Goal: Ask a question: Seek information or help from site administrators or community

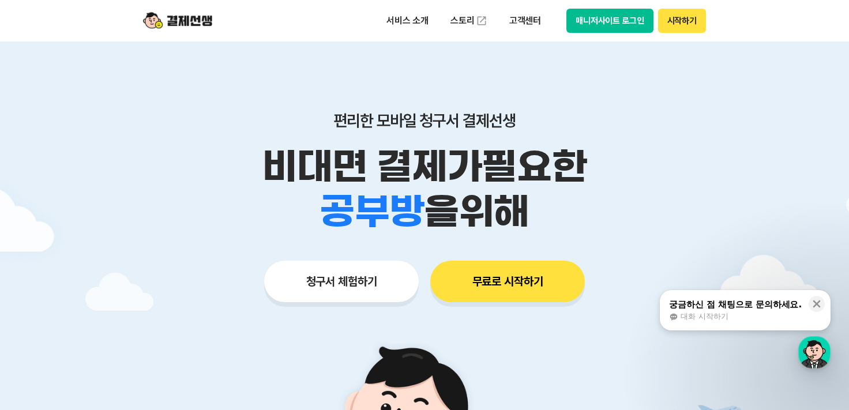
click at [597, 23] on button "매니저사이트 로그인" at bounding box center [610, 21] width 87 height 24
drag, startPoint x: 766, startPoint y: 323, endPoint x: 156, endPoint y: 306, distance: 610.1
click at [766, 323] on div "궁금하신 점 채팅으로 문의하세요. 대화 시작하기" at bounding box center [735, 310] width 135 height 24
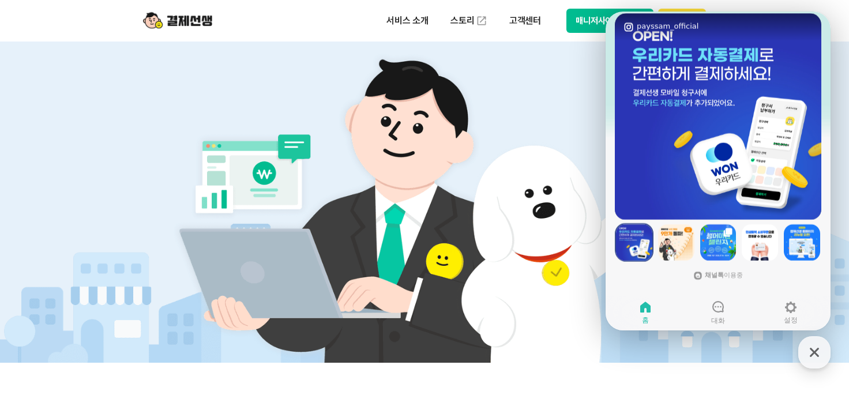
scroll to position [288, 0]
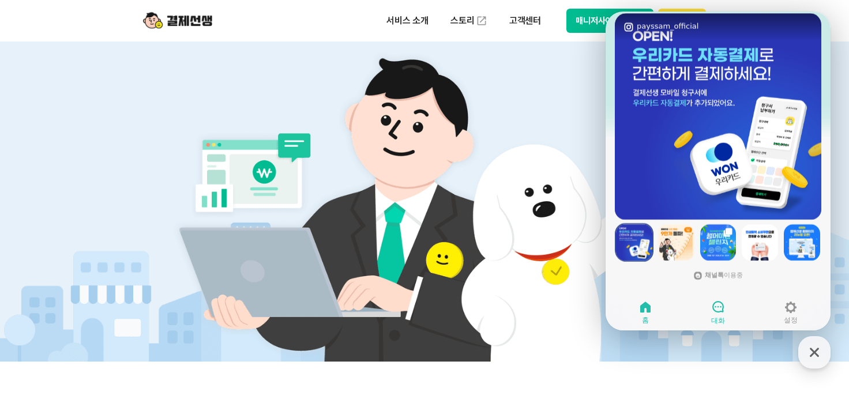
click at [713, 314] on div at bounding box center [718, 307] width 14 height 15
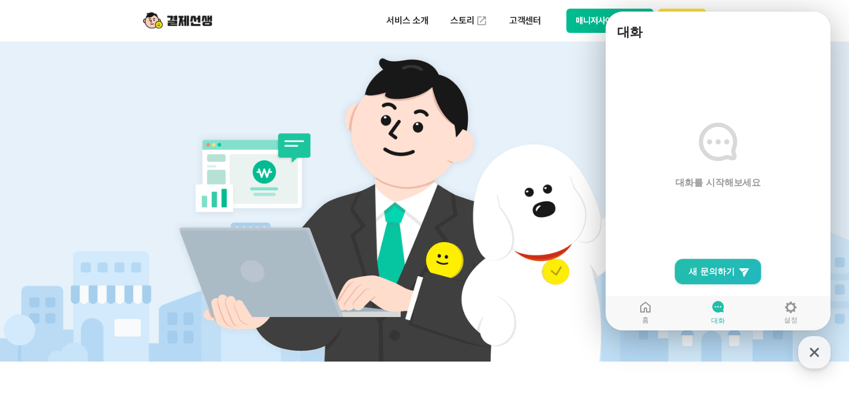
click at [727, 177] on span "대화를 시작해보세요" at bounding box center [719, 183] width 86 height 13
click at [725, 267] on span "새 문의하기" at bounding box center [712, 272] width 46 height 12
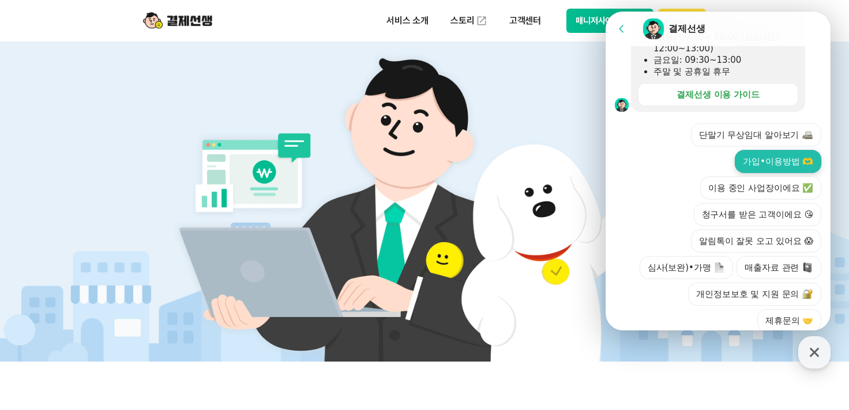
scroll to position [416, 0]
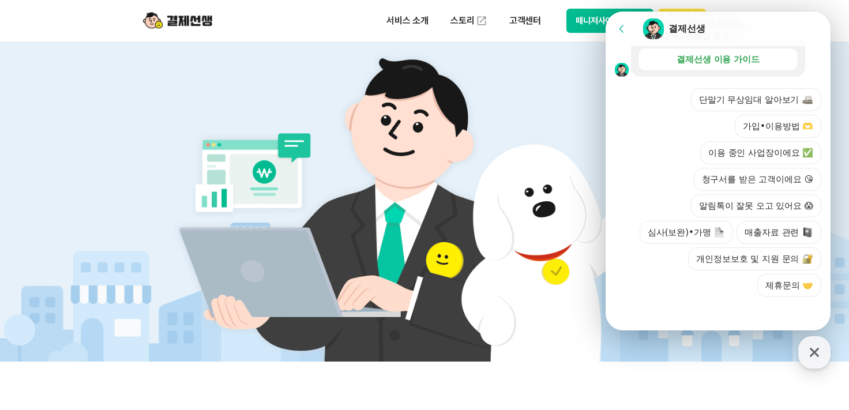
click at [760, 147] on button "이용 중인 사업장이에요 ✅" at bounding box center [760, 152] width 121 height 23
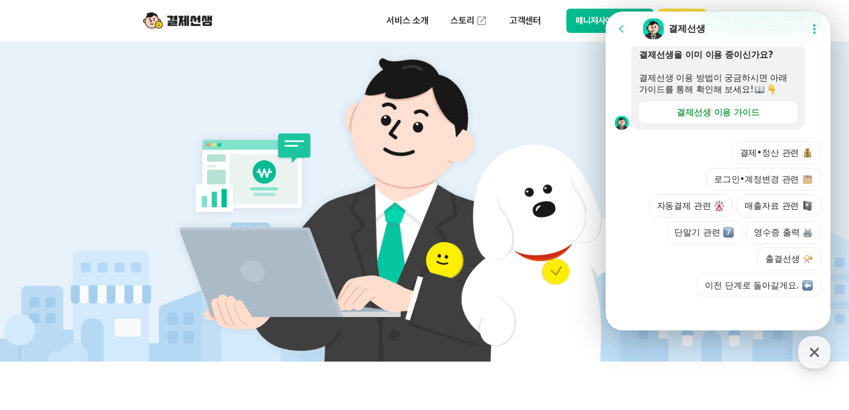
scroll to position [496, 0]
click at [750, 177] on button "로그인•계정변경 관련" at bounding box center [763, 178] width 115 height 23
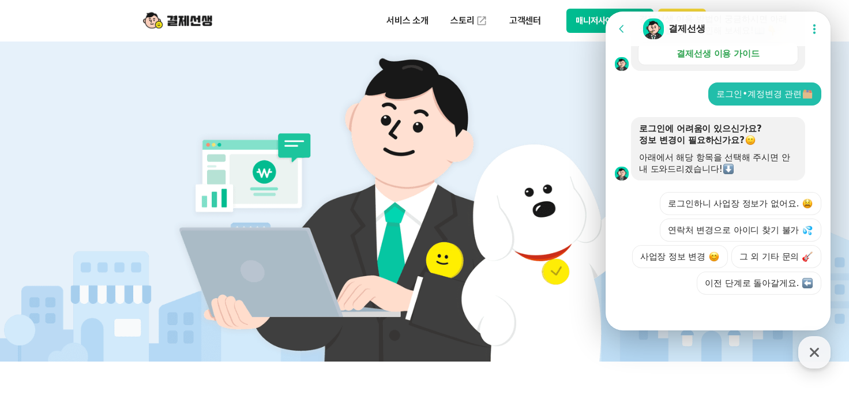
scroll to position [602, 0]
click at [745, 263] on button "그 외 기타 문의" at bounding box center [777, 256] width 90 height 23
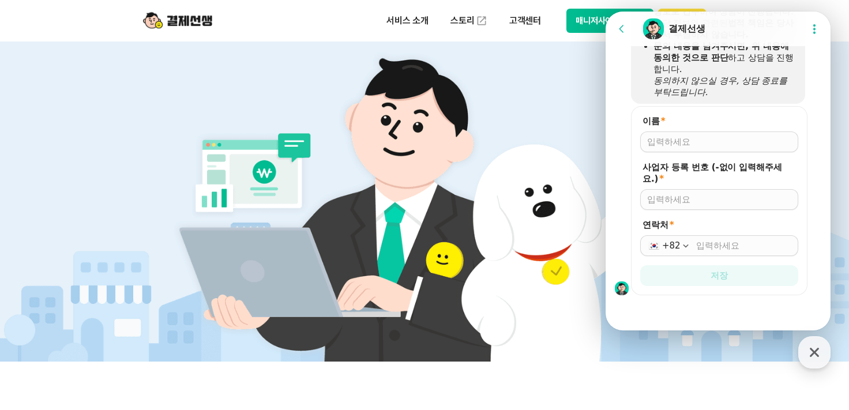
scroll to position [879, 0]
click at [718, 141] on input "이름 *" at bounding box center [719, 142] width 144 height 12
type input "[PERSON_NAME]"
type input "1149896015"
click at [727, 246] on input "연락처 *" at bounding box center [743, 245] width 95 height 12
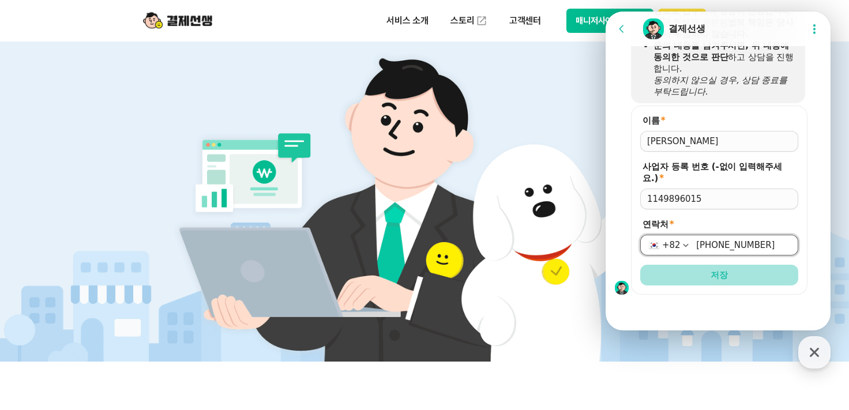
type input "[PHONE_NUMBER]"
click at [721, 271] on span "저장" at bounding box center [719, 275] width 17 height 12
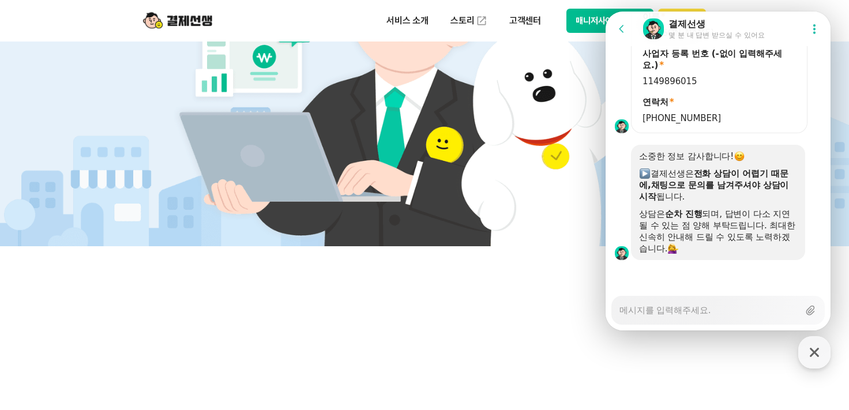
scroll to position [983, 0]
click at [717, 307] on textarea "Messenger Input Textarea" at bounding box center [709, 307] width 179 height 20
type textarea "x"
type textarea "sp"
type textarea "x"
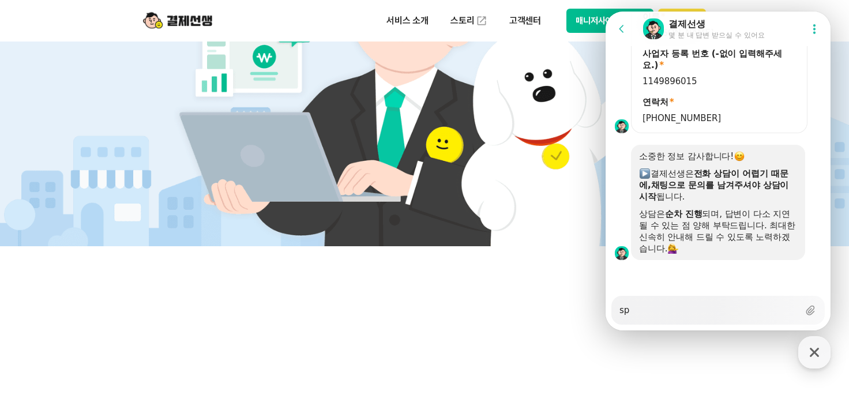
type textarea "spd"
type textarea "x"
type textarea "spdl"
type textarea "x"
type textarea "spd"
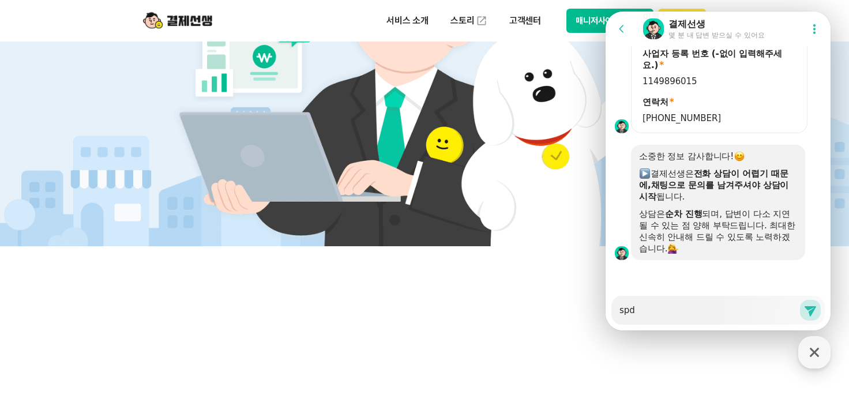
type textarea "x"
type textarea "sp"
type textarea "x"
type textarea "s"
type textarea "x"
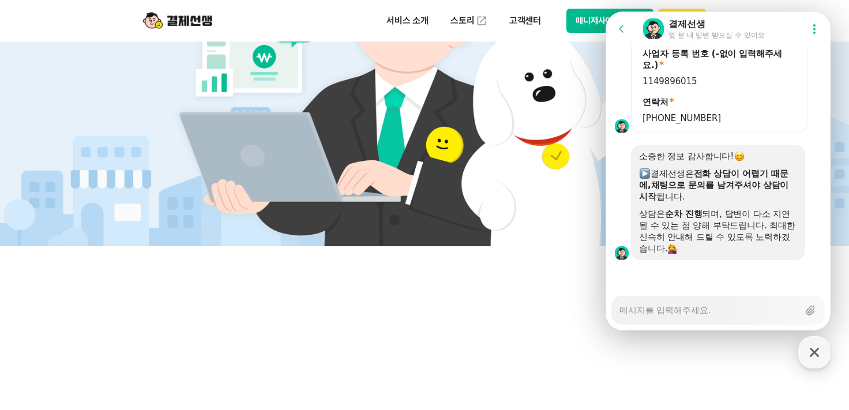
type textarea "x"
type textarea "ㄴ"
type textarea "x"
type textarea "네"
type textarea "x"
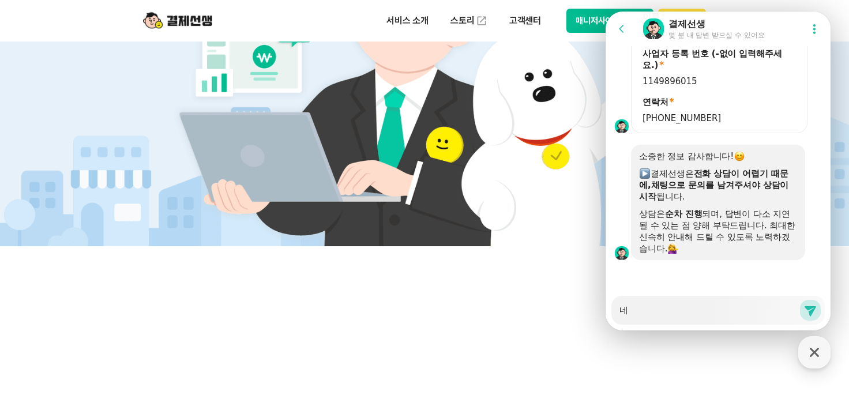
type textarea "넹"
type textarea "x"
type textarea "네이"
type textarea "x"
type textarea "네입"
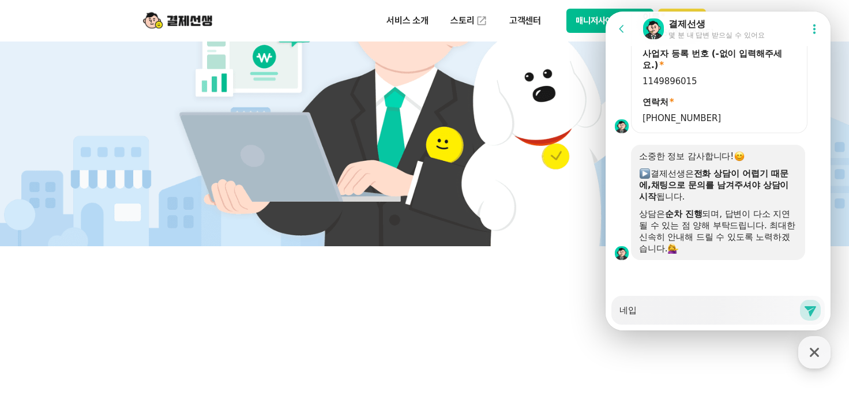
type textarea "x"
type textarea "네이버"
type textarea "x"
type textarea "네이버 웨"
type textarea "x"
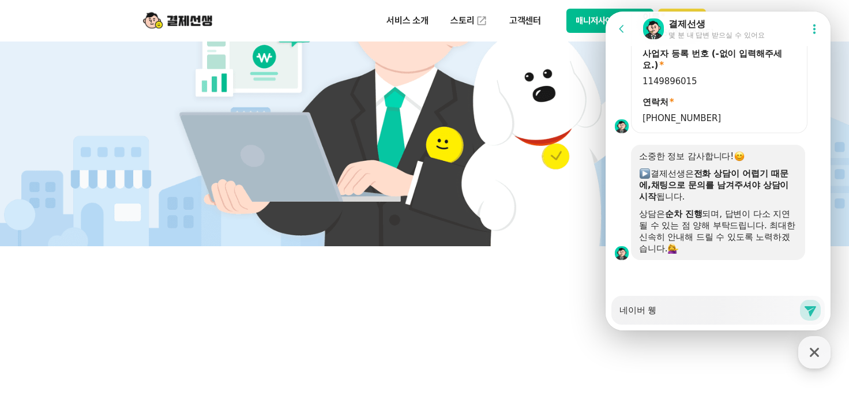
type textarea "네이버 웨이"
type textarea "x"
type textarea "네이버 웨일"
type textarea "x"
type textarea "네이버 웨일ㅇ"
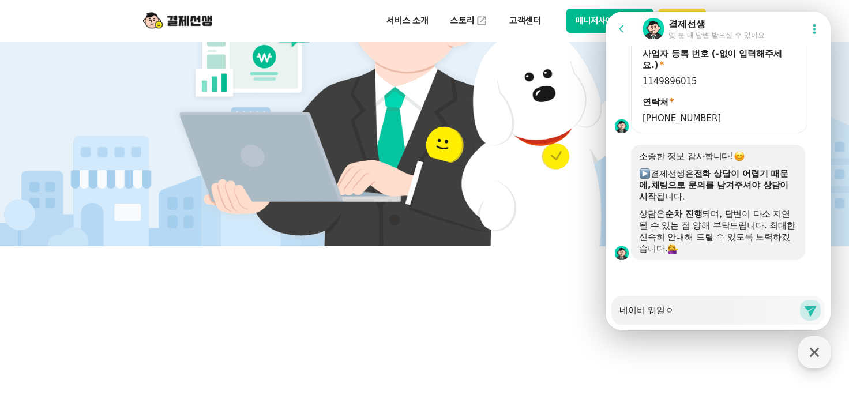
type textarea "x"
type textarea "네이버 웨일에"
type textarea "x"
type textarea "네이버 웨일에서"
type textarea "x"
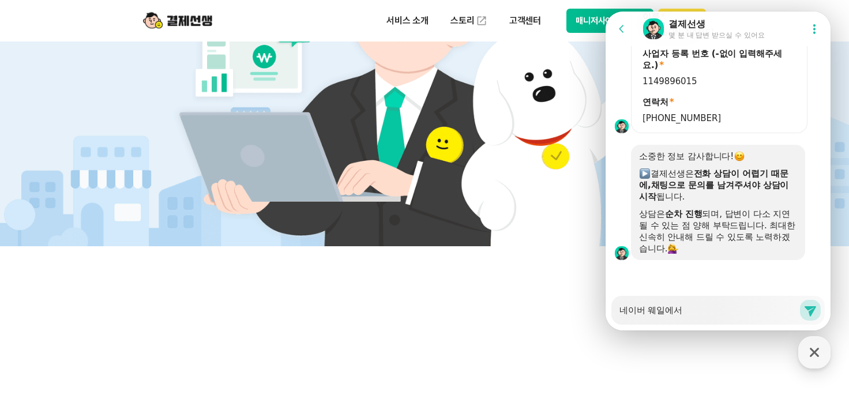
type textarea "네이버 웨일에서"
type textarea "x"
type textarea "네이버 웨일에서 ㅎ"
type textarea "x"
type textarea "네이버 웨일에서 호"
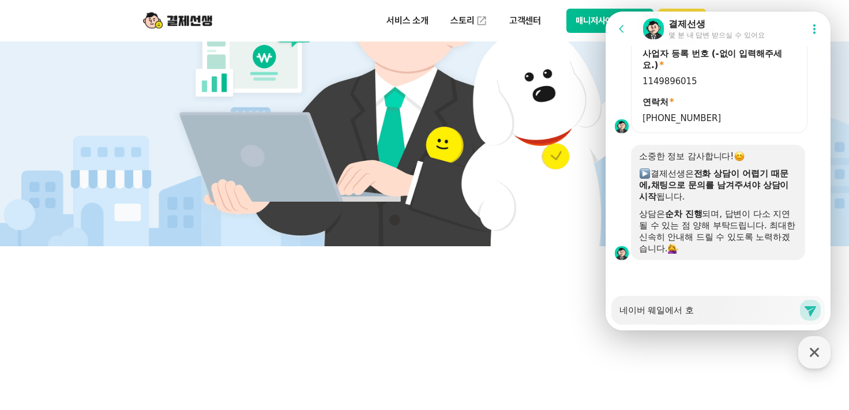
type textarea "x"
type textarea "네이버 웨일에서 홈"
type textarea "x"
type textarea "네이버 웨일에서 홈페"
type textarea "x"
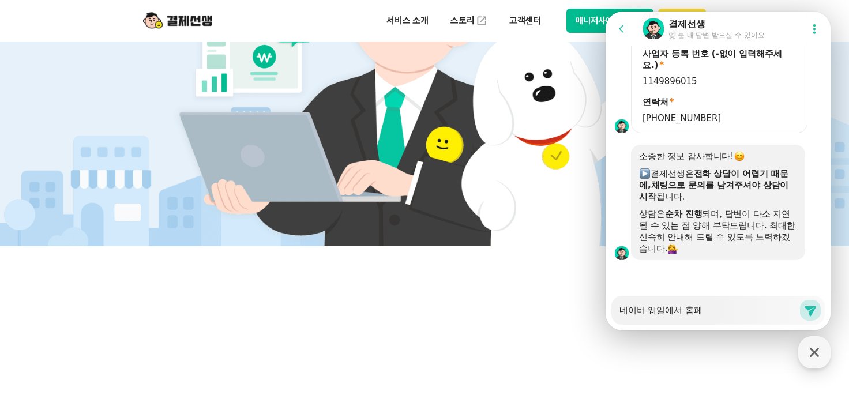
type textarea "네이버 웨일에서 홈펭"
type textarea "x"
type textarea "네이버 웨일에서 홈페이"
type textarea "x"
type textarea "네이버 웨일에서 홈페잊"
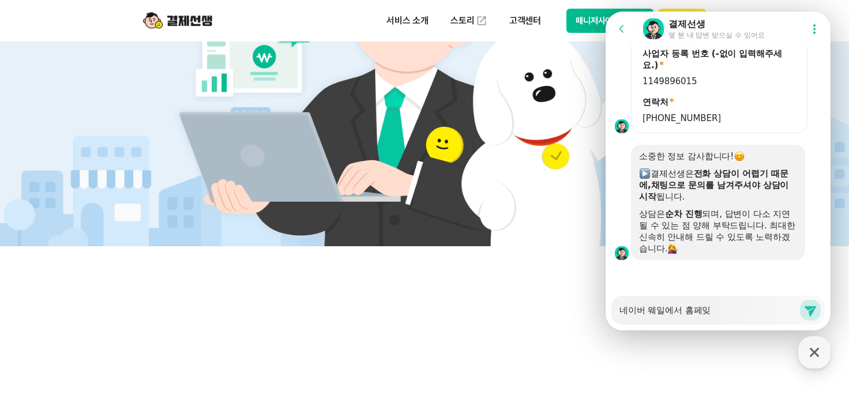
type textarea "x"
type textarea "네이버 웨일에서 홈페이지"
type textarea "x"
type textarea "네이버 웨일에서 홈페이지 ㅈ"
type textarea "x"
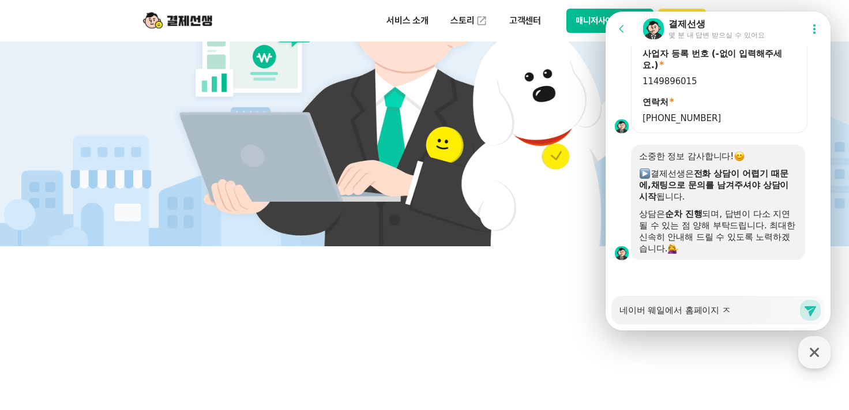
type textarea "네이버 웨일에서 홈페이지 저"
type textarea "x"
type textarea "네이버 웨일에서 홈페이지 접"
type textarea "x"
type textarea "네이버 웨일에서 홈페이지 젒"
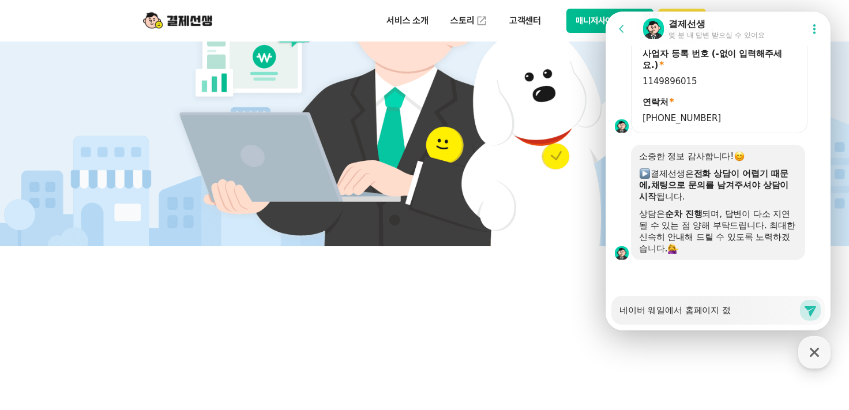
type textarea "x"
type textarea "네이버 웨일에서 홈페이지 접소"
type textarea "x"
type textarea "네이버 웨일에서 홈페이지 접속"
type textarea "x"
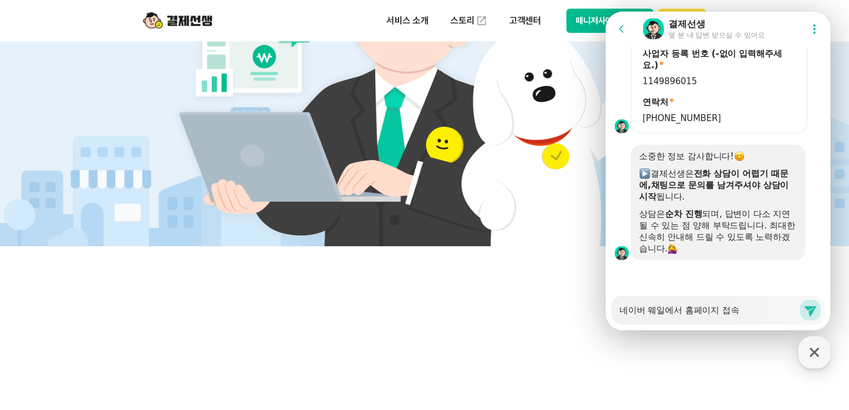
type textarea "네이버 웨일에서 홈페이지 접속ㅇ"
type textarea "x"
type textarea "네이버 웨일에서 홈페이지 접속이"
type textarea "x"
type textarea "네이버 웨일에서 홈페이지 접속이 ㅇ"
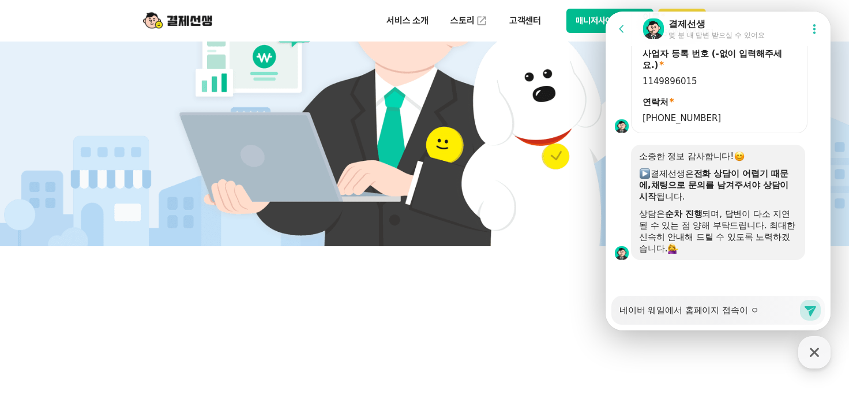
type textarea "x"
type textarea "네이버 웨일에서 홈페이지 접속이 아"
type textarea "x"
type textarea "네이버 웨일에서 홈페이지 접속이 안ㄷ"
type textarea "x"
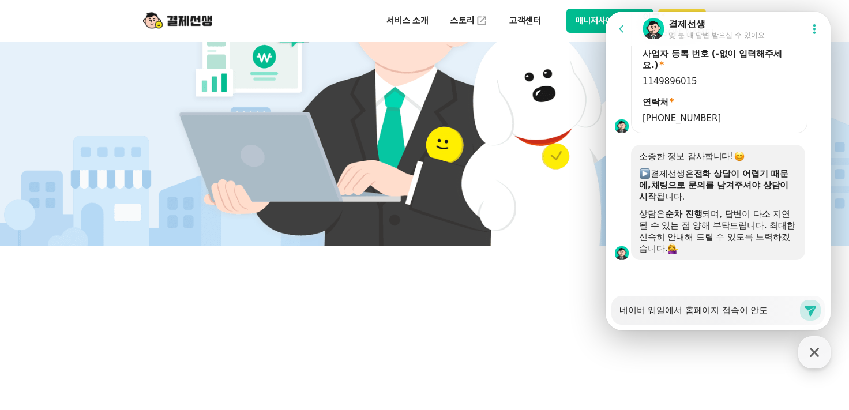
type textarea "네이버 웨일에서 홈페이지 접속이 안되"
type textarea "x"
type textarea "네이버 웨일에서 홈페이지 접속이 안된"
type textarea "x"
type textarea "네이버 웨일에서 홈페이지 접속이 안되나"
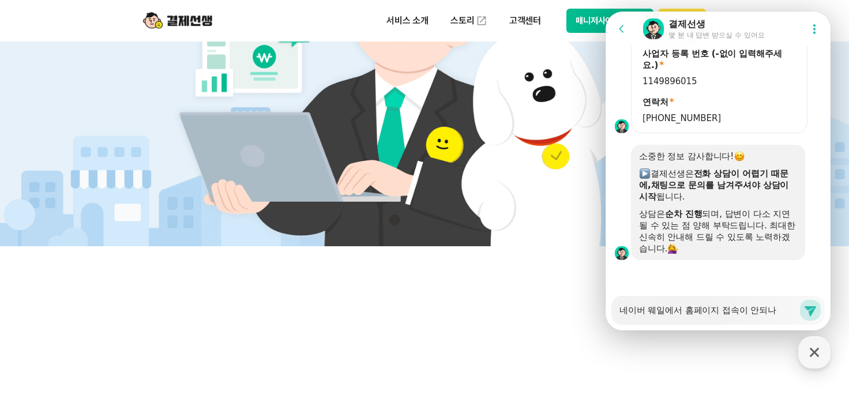
type textarea "x"
type textarea "네이버 웨일에서 홈페이지 접속이 안되낭"
type textarea "x"
type textarea "네이버 웨일에서 홈페이지 접속이 안되나요"
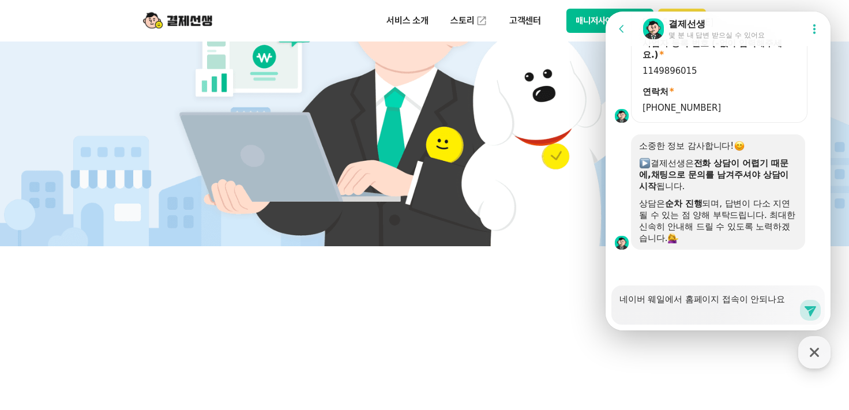
type textarea "x"
type textarea "네이버 웨일에서 홈페이지 접속이 안되나요?"
type textarea "x"
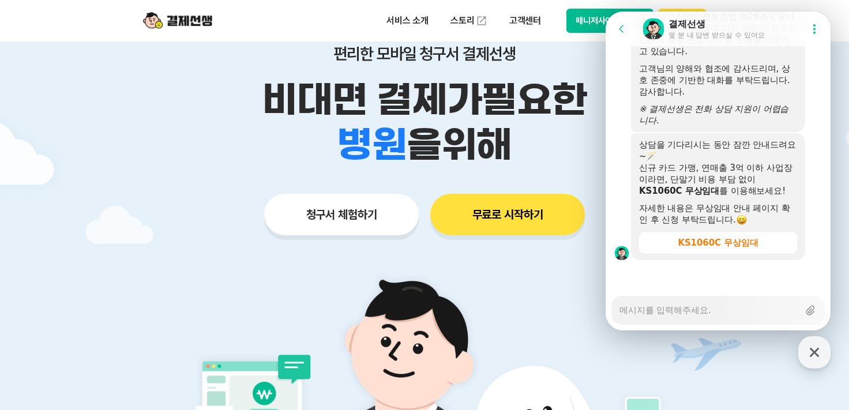
scroll to position [0, 0]
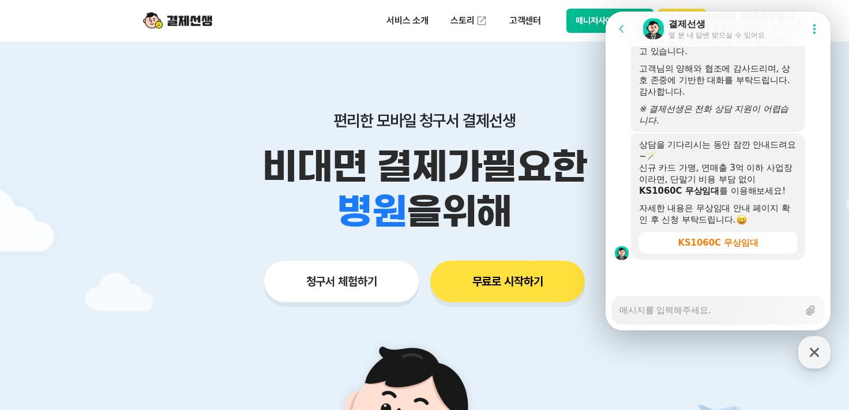
click at [587, 24] on button "매니저사이트 로그인" at bounding box center [610, 21] width 87 height 24
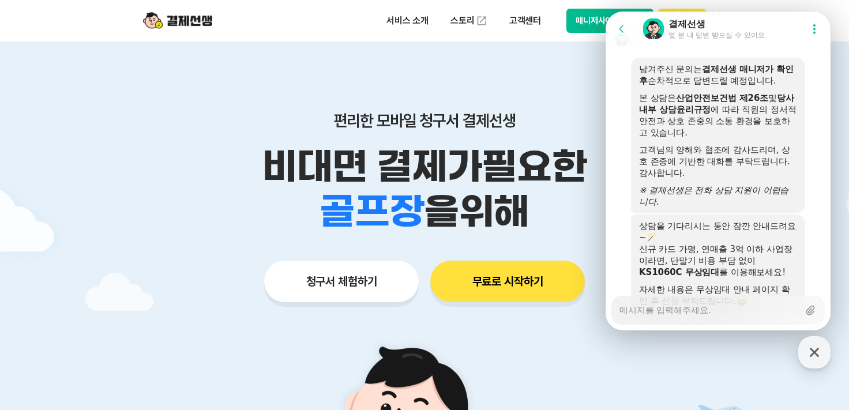
scroll to position [1562, 0]
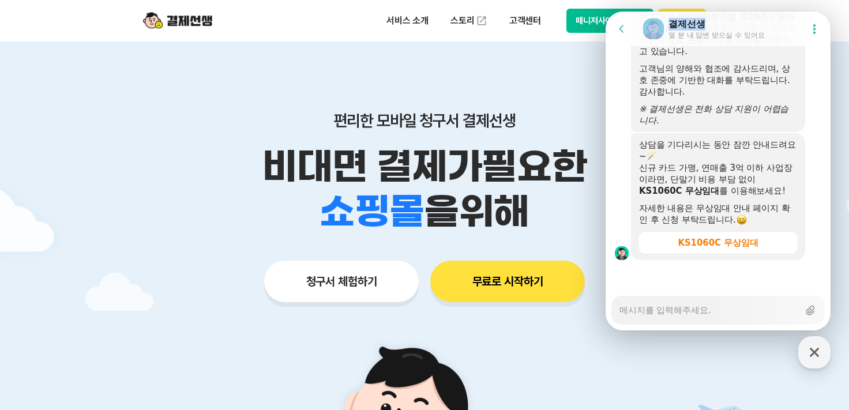
drag, startPoint x: 743, startPoint y: 29, endPoint x: 582, endPoint y: 48, distance: 162.7
click at [606, 12] on html "Go to previous page Chat Room 결제선생 몇 분 내 답변 받으실 수 있어요 Show userchat action dial…" at bounding box center [718, 12] width 225 height 0
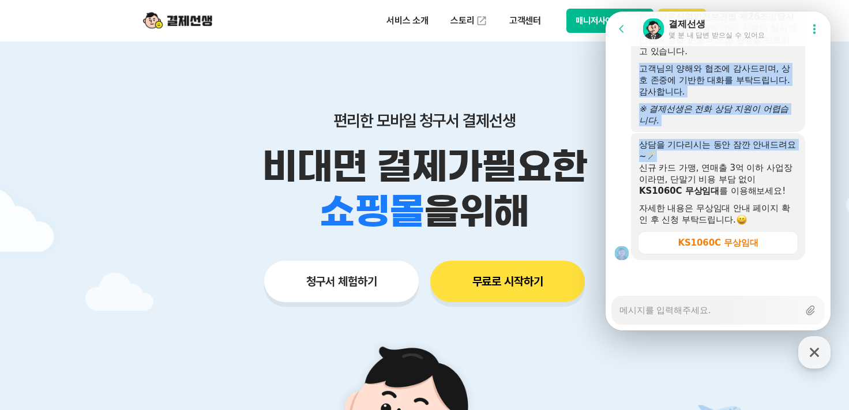
drag, startPoint x: 818, startPoint y: 73, endPoint x: 819, endPoint y: 129, distance: 56.6
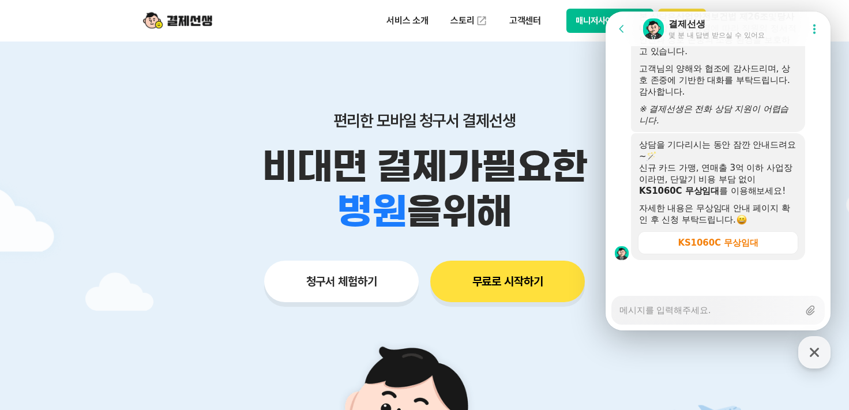
click at [773, 44] on header "Go to previous page Chat Room 결제선생 몇 분 내 답변 받으실 수 있어요 Show userchat action dial…" at bounding box center [718, 29] width 225 height 35
click at [586, 19] on button "매니저사이트 로그인" at bounding box center [610, 21] width 87 height 24
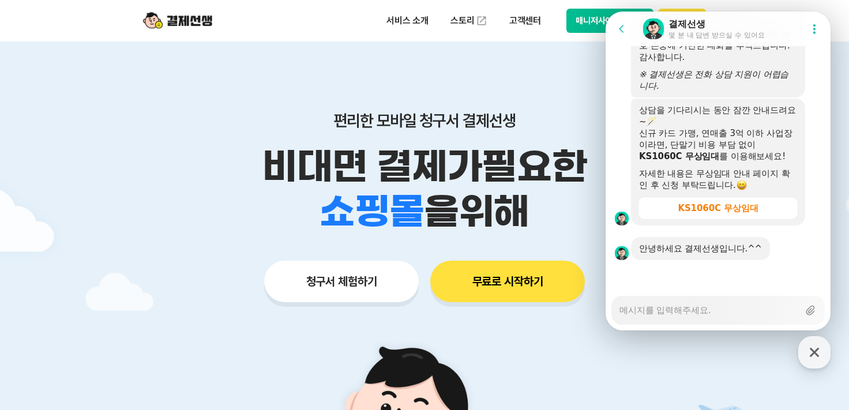
scroll to position [1597, 0]
click at [703, 309] on textarea "Messenger Input Textarea" at bounding box center [709, 307] width 179 height 20
type textarea "x"
type textarea "ㄴ"
type textarea "x"
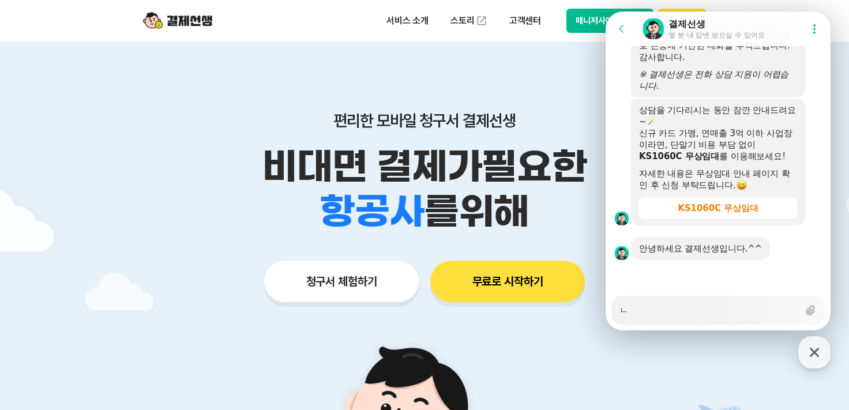
type textarea "네"
type textarea "x"
type textarea "넹"
type textarea "x"
type textarea "네이"
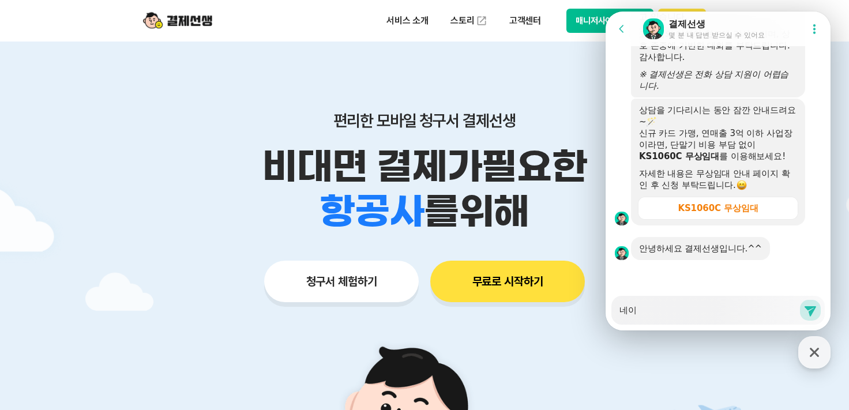
type textarea "x"
type textarea "네입"
type textarea "x"
type textarea "네이버"
type textarea "x"
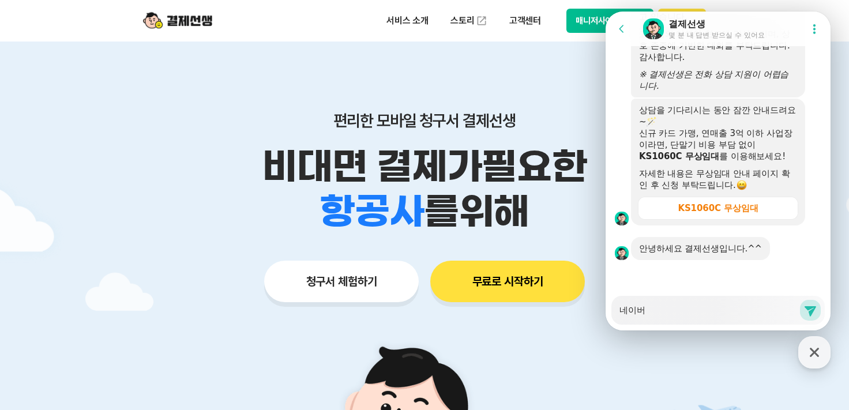
type textarea "네이버"
type textarea "x"
type textarea "네이버 우"
type textarea "x"
type textarea "네이버 웨"
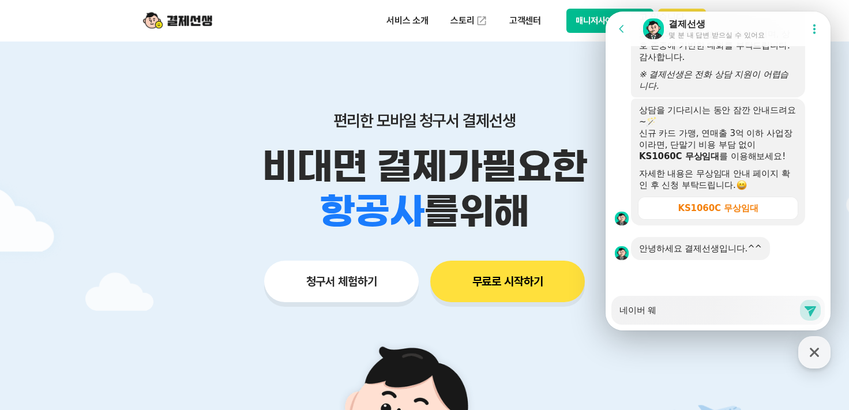
type textarea "x"
type textarea "네이버 웽"
type textarea "x"
type textarea "네이버 웨이"
type textarea "x"
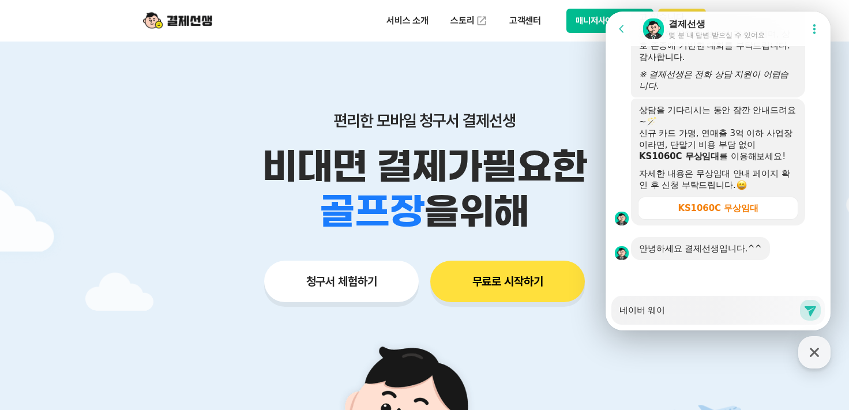
type textarea "네이버 웨일"
type textarea "x"
type textarea "네이버 웨일ㅇ"
type textarea "x"
type textarea "네이버 웨일에"
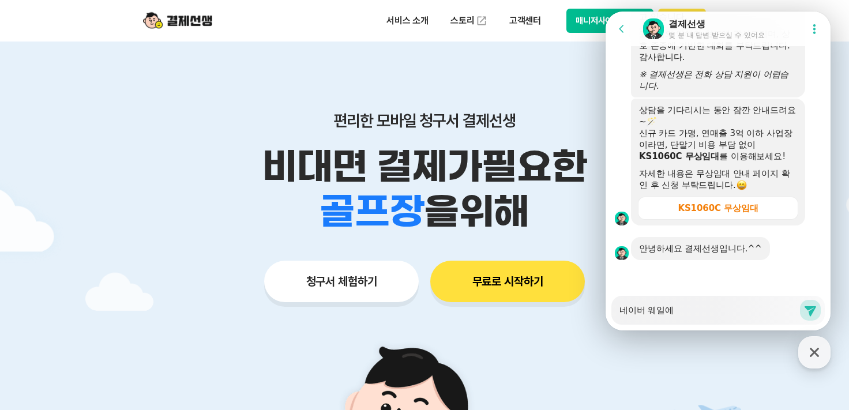
type textarea "x"
type textarea "네이버 웨일엣"
type textarea "x"
type textarea "네이버 웨일에서"
type textarea "x"
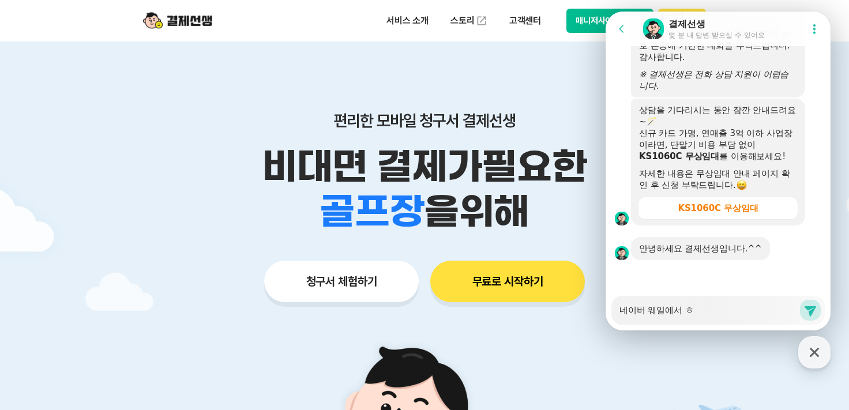
type textarea "네이버 웨일에서 호"
type textarea "x"
type textarea "네이버 웨일에서 홈"
type textarea "x"
type textarea "네이버 웨일에서 홈ㅍ"
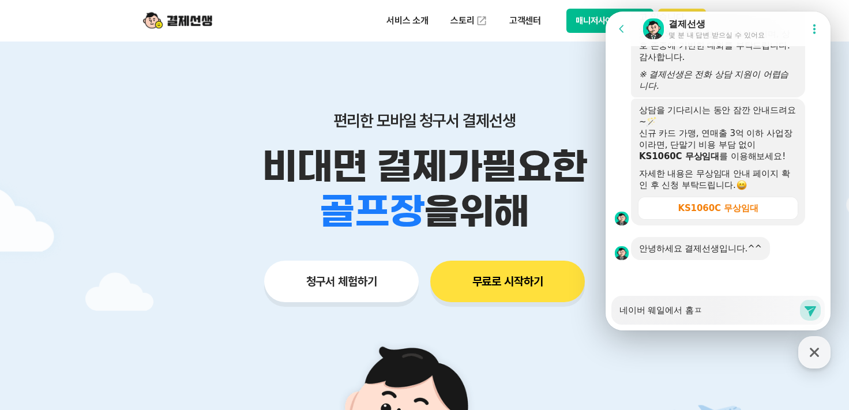
type textarea "x"
type textarea "네이버 웨일에서 홈펭"
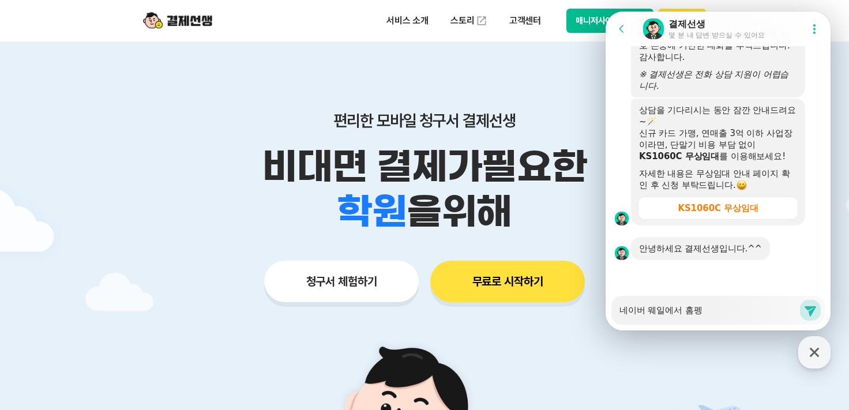
type textarea "x"
type textarea "네이버 웨일에서 홈펭ㅈ"
type textarea "x"
type textarea "네이버 웨일에서 홈펭지"
type textarea "x"
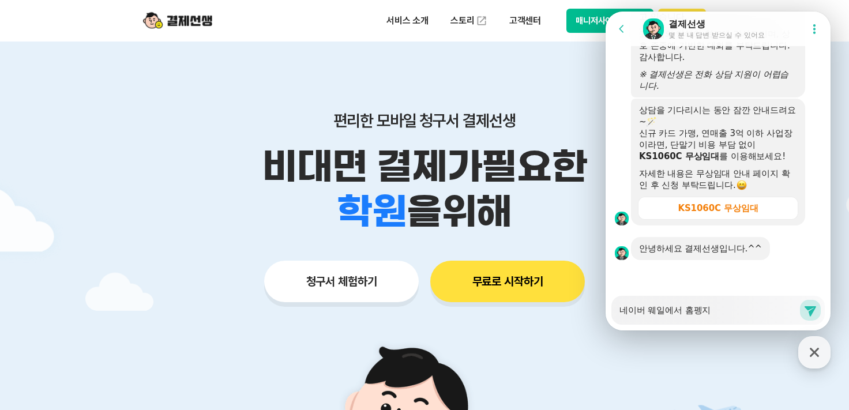
type textarea "네이버 웨일에서 홈펭ㅈ"
type textarea "x"
type textarea "네이버 웨일에서 홈펭"
type textarea "x"
type textarea "네이버 웨일에서 홈"
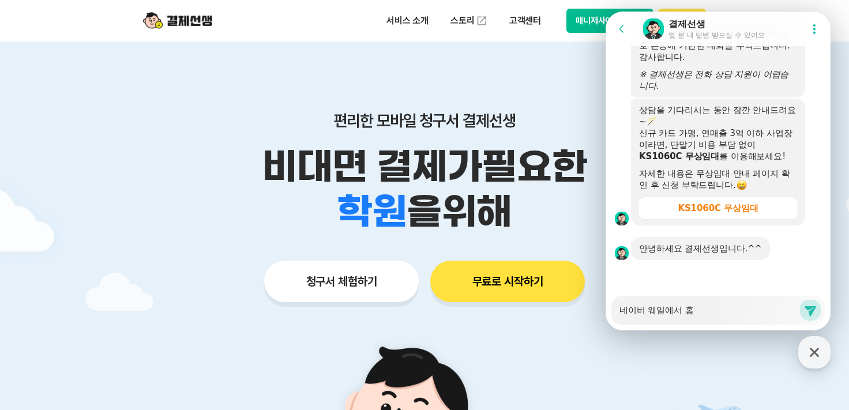
type textarea "x"
type textarea "네이버 웨일에서 홈ㅍ"
type textarea "x"
type textarea "네이버 웨일에서 홈페"
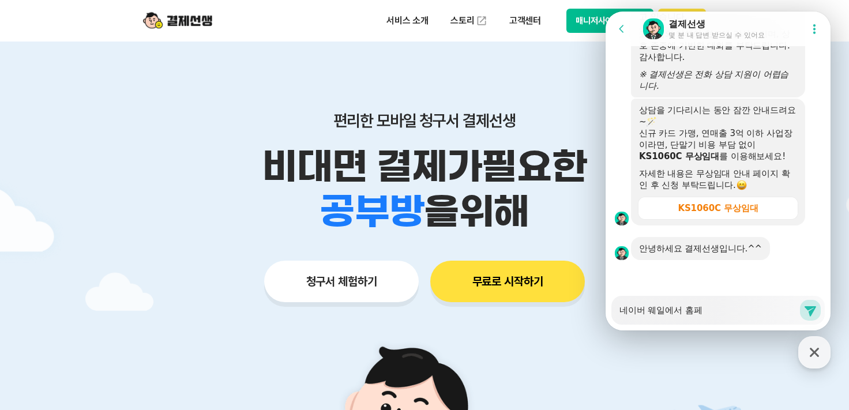
type textarea "x"
type textarea "네이버 웨일에서 홈펭"
type textarea "x"
type textarea "네이버 웨일에서 홈페이"
type textarea "x"
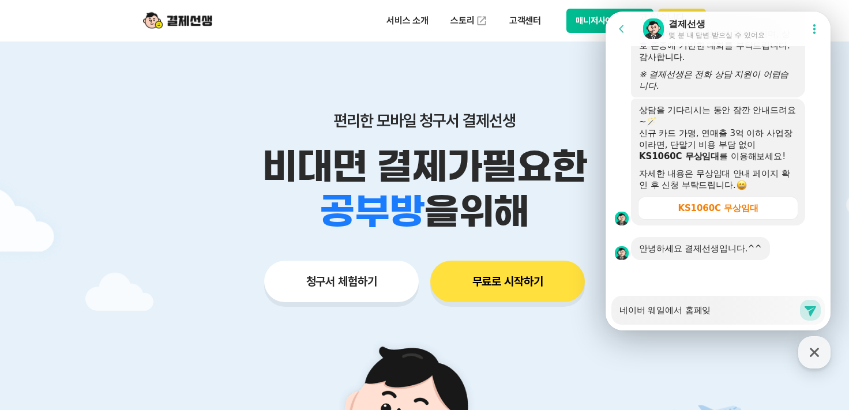
type textarea "네이버 웨일에서 홈페이지"
type textarea "x"
type textarea "네이버 웨일에서 홈페이지"
type textarea "x"
type textarea "네이버 웨일에서 홈페이지 ㅇ"
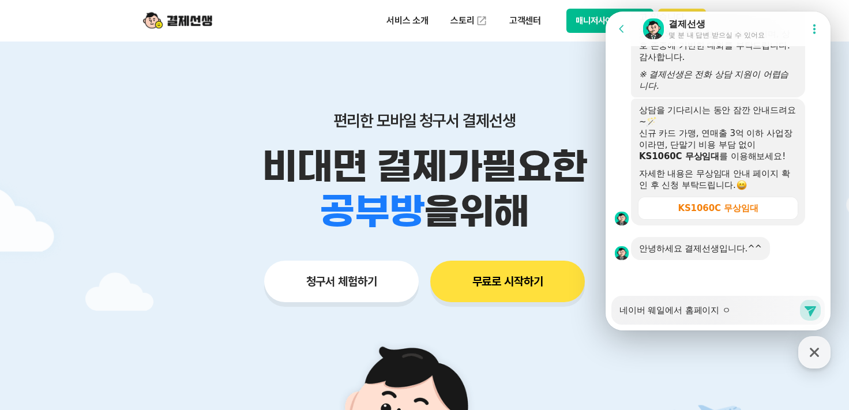
type textarea "x"
type textarea "네이버 웨일에서 홈페이지 연"
type textarea "x"
type textarea "네이버 웨일에서 홈페이지 연겨"
type textarea "x"
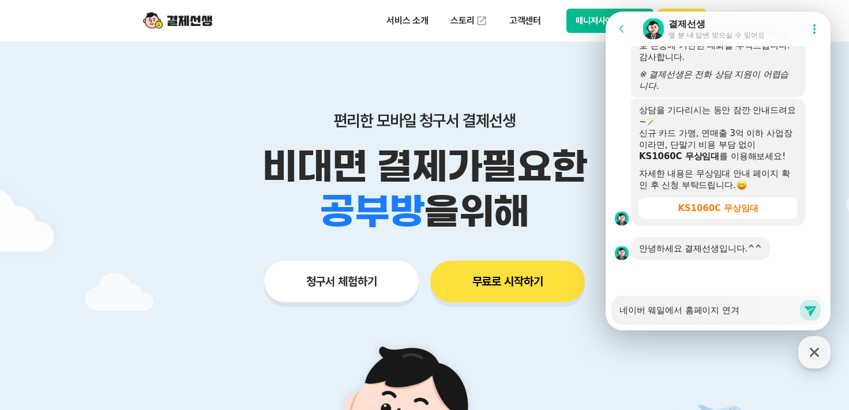
type textarea "네이버 웨일에서 홈페이지 연결"
type textarea "x"
type textarea "네이버 웨일에서 홈페이지 연결이"
type textarea "x"
type textarea "네이버 웨일에서 홈페이지 연결이"
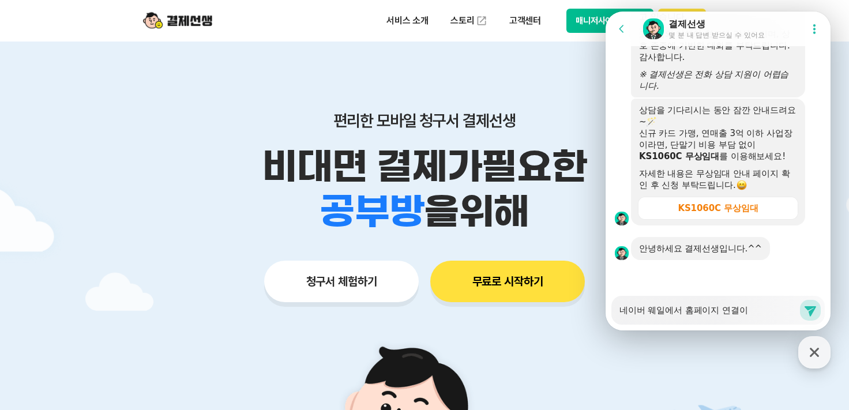
type textarea "x"
type textarea "네이버 웨일에서 홈페이지 연결이 ㄷ"
type textarea "x"
type textarea "네이버 웨일에서 홈페이지 연결이 도"
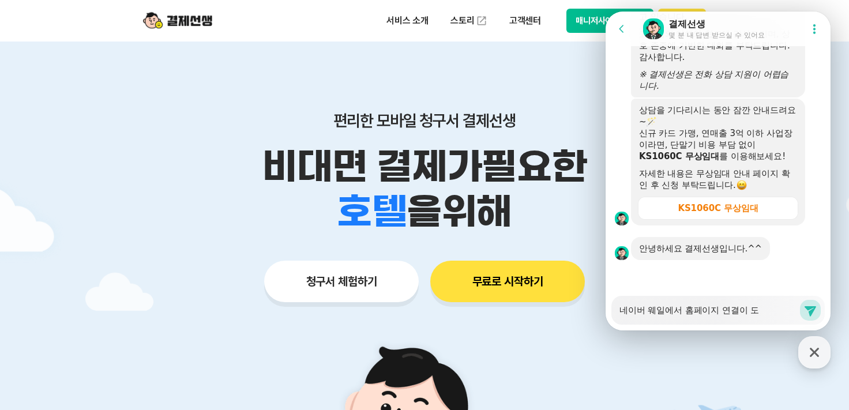
type textarea "x"
type textarea "네이버 웨일에서 홈페이지 연결이 되"
type textarea "x"
type textarea "네이버 웨일에서 홈페이지 연결이 됮"
type textarea "x"
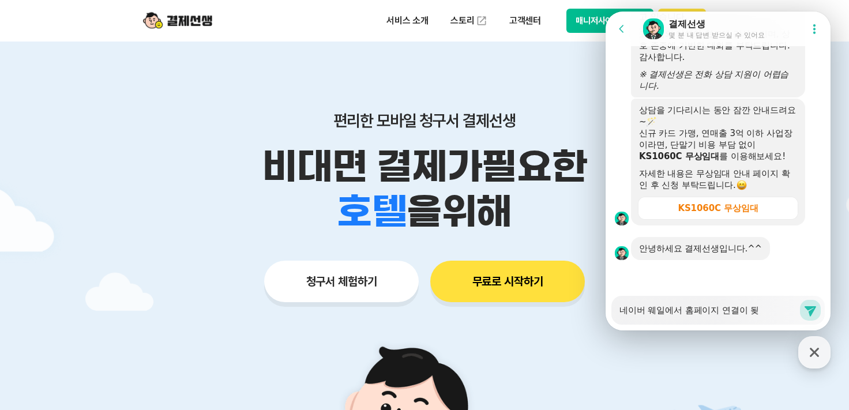
type textarea "네이버 웨일에서 홈페이지 연결이 되지"
type textarea "x"
type textarea "네이버 웨일에서 홈페이지 연결이 되지"
type textarea "x"
type textarea "네이버 웨일에서 홈페이지 연결이 되지 ㅇ"
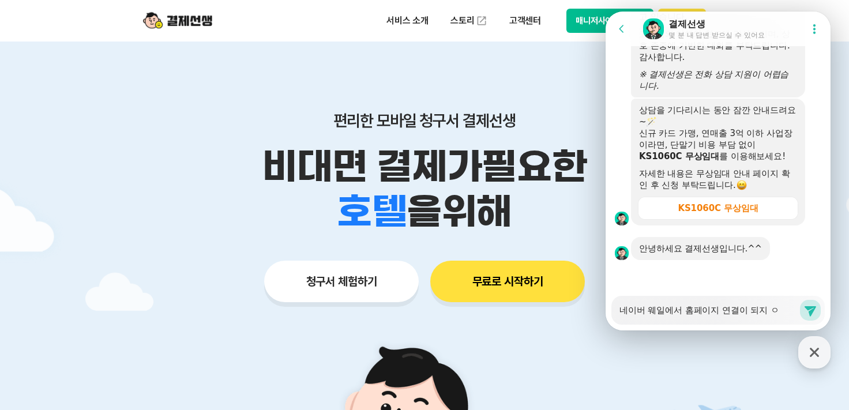
type textarea "x"
type textarea "네이버 웨일에서 홈페이지 연결이 되지 아"
type textarea "x"
type textarea "네이버 웨일에서 홈페이지 연결이 되지 않"
type textarea "x"
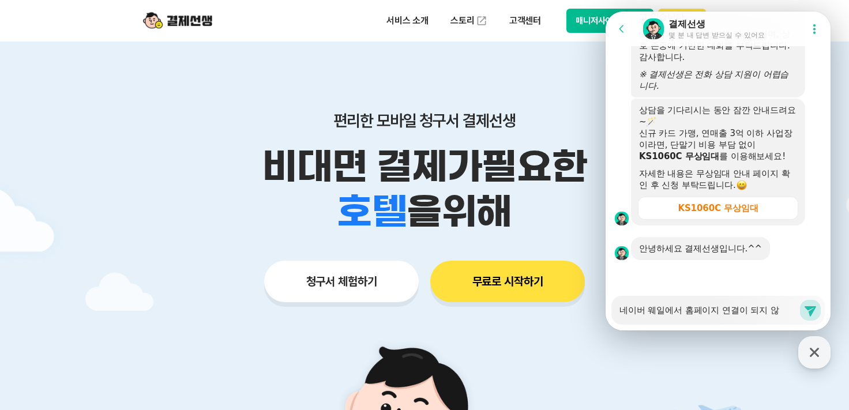
type textarea "네이버 웨일에서 홈페이지 연결이 되지 않ㅇ"
type textarea "x"
type textarea "네이버 웨일에서 홈페이지 연결이 되지 않아"
type textarea "x"
type textarea "네이버 웨일에서 홈페이지 연결이 되지 않앙"
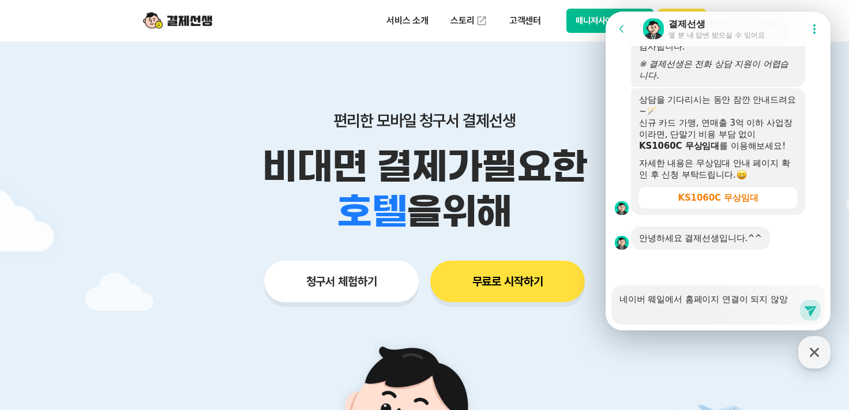
type textarea "x"
type textarea "네이버 웨일에서 홈페이지 연결이 되지 않아요"
type textarea "x"
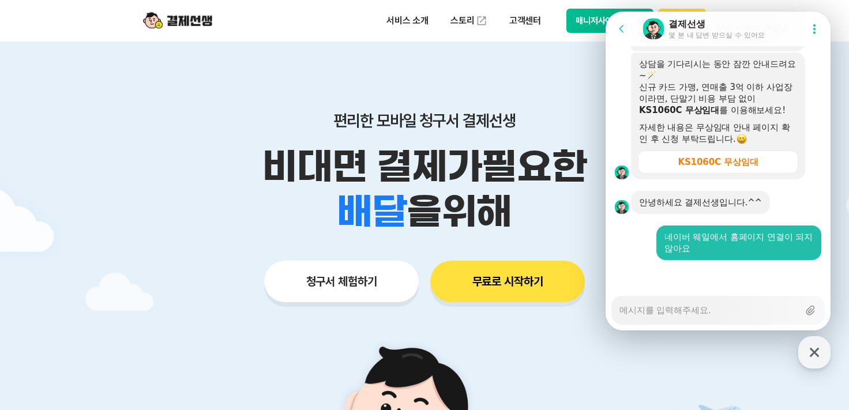
type textarea "x"
type textarea "ㅁ"
type textarea "x"
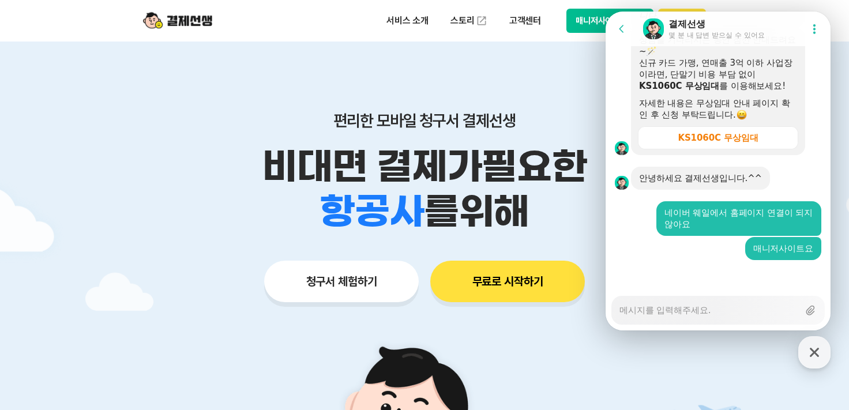
scroll to position [1667, 0]
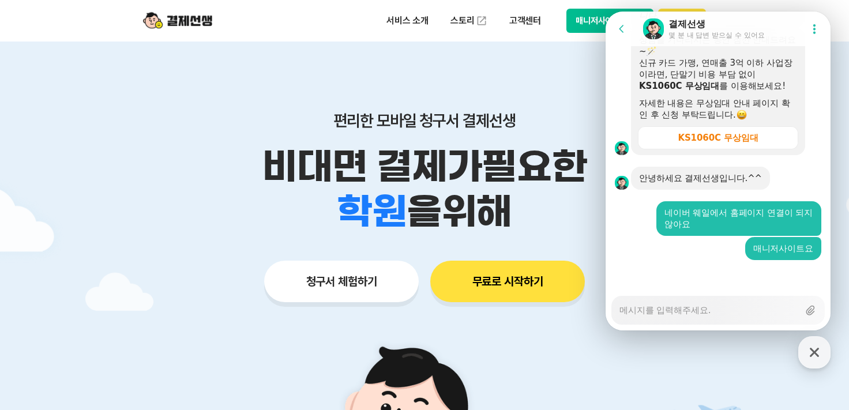
click at [589, 17] on button "매니저사이트 로그인" at bounding box center [610, 21] width 87 height 24
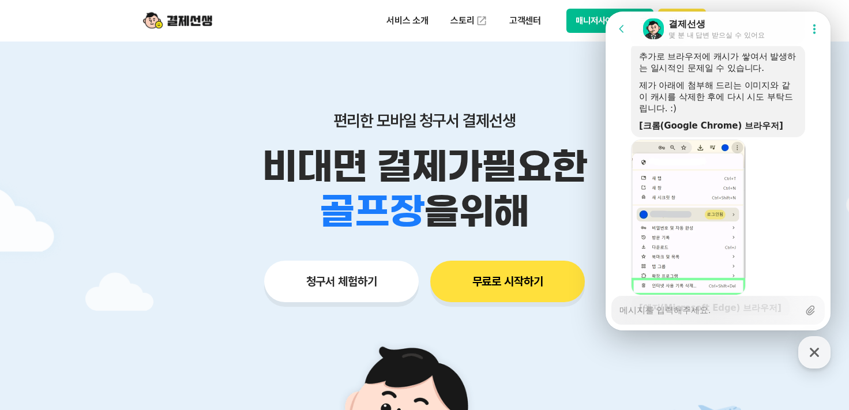
scroll to position [1982, 0]
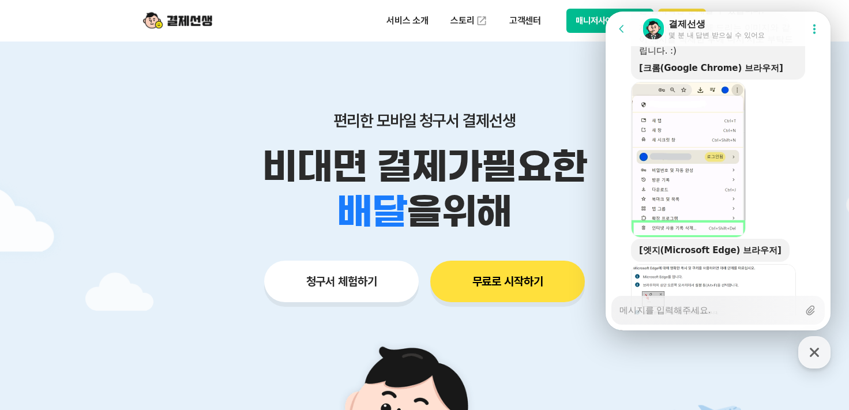
click at [581, 21] on button "매니저사이트 로그인" at bounding box center [610, 21] width 87 height 24
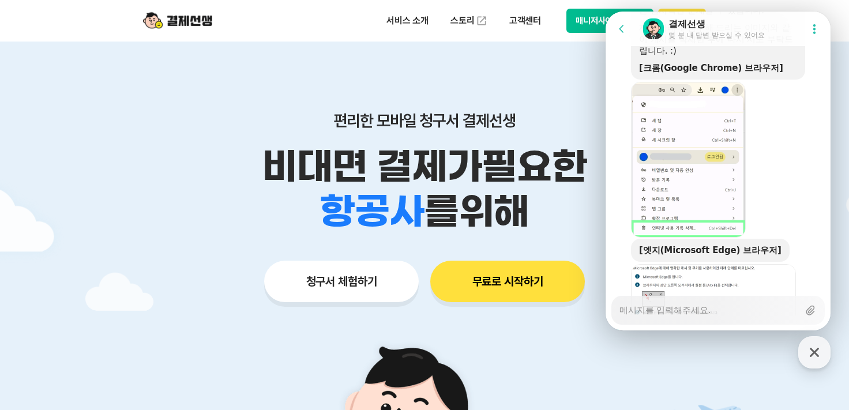
scroll to position [2098, 0]
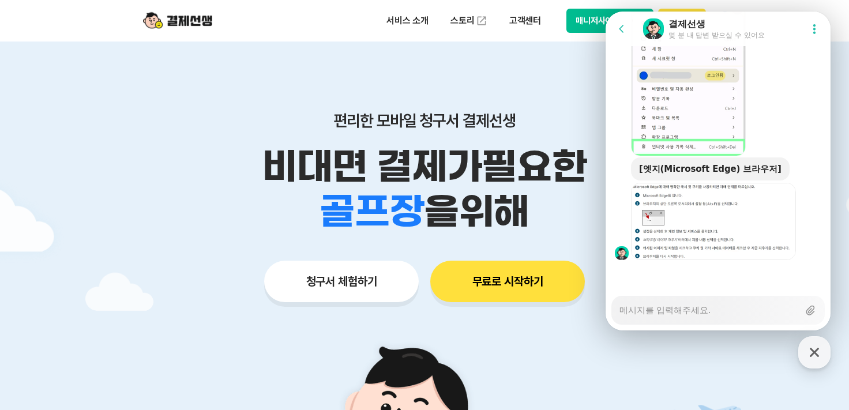
click at [721, 311] on textarea "Messenger Input Textarea" at bounding box center [709, 307] width 179 height 20
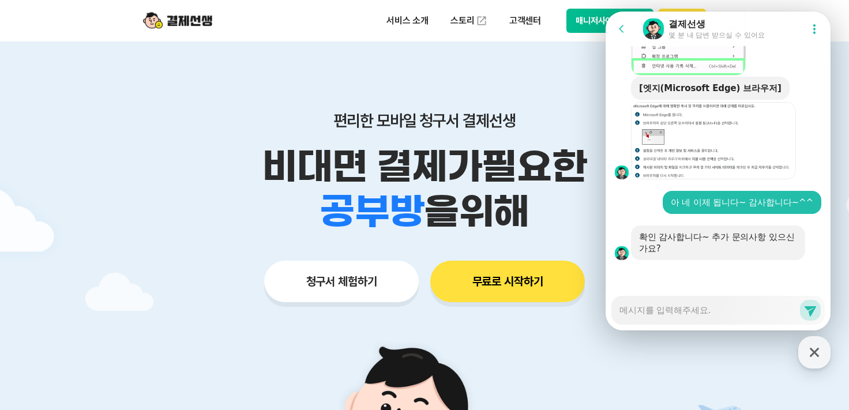
scroll to position [2213, 0]
